Goal: Download file/media

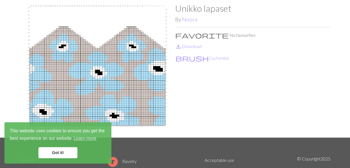
scroll to position [56, 0]
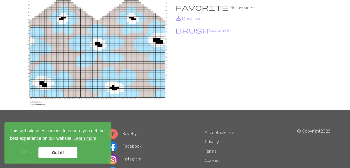
click at [58, 153] on link "Got it!" at bounding box center [57, 152] width 39 height 11
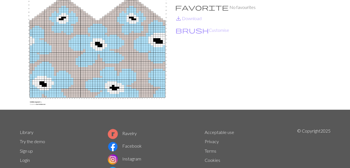
click at [104, 68] on img at bounding box center [97, 42] width 155 height 134
click at [193, 17] on link "save_alt Download" at bounding box center [188, 18] width 26 height 5
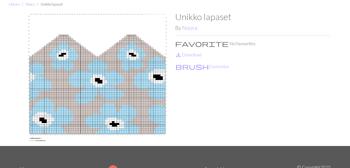
scroll to position [0, 0]
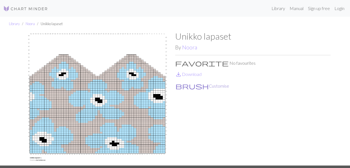
click at [196, 87] on button "brush Customise" at bounding box center [202, 85] width 54 height 7
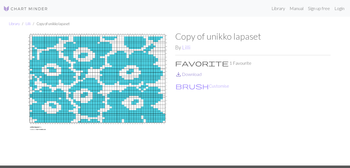
click at [194, 73] on link "save_alt Download" at bounding box center [188, 73] width 26 height 5
